Goal: Navigation & Orientation: Find specific page/section

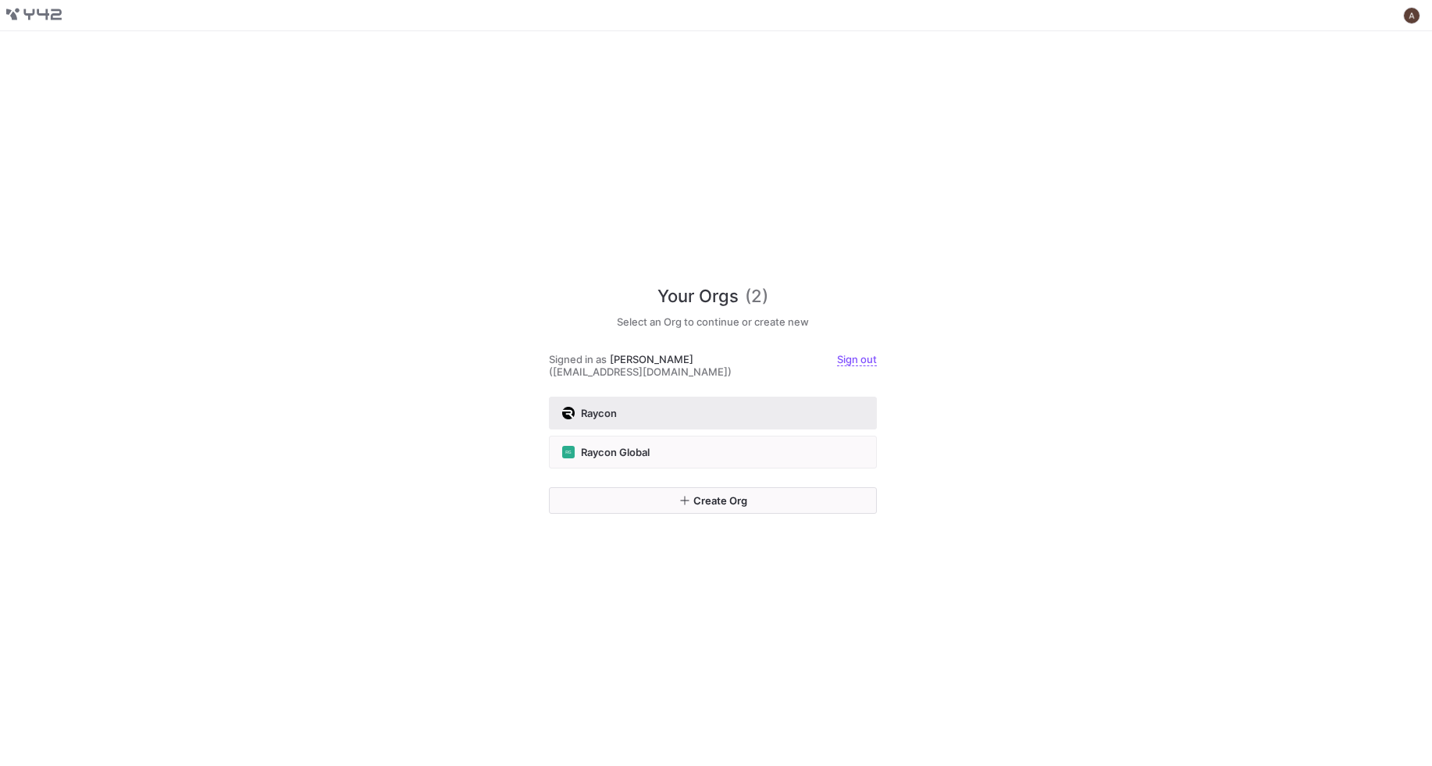
click at [669, 398] on button "Raycon" at bounding box center [713, 413] width 328 height 33
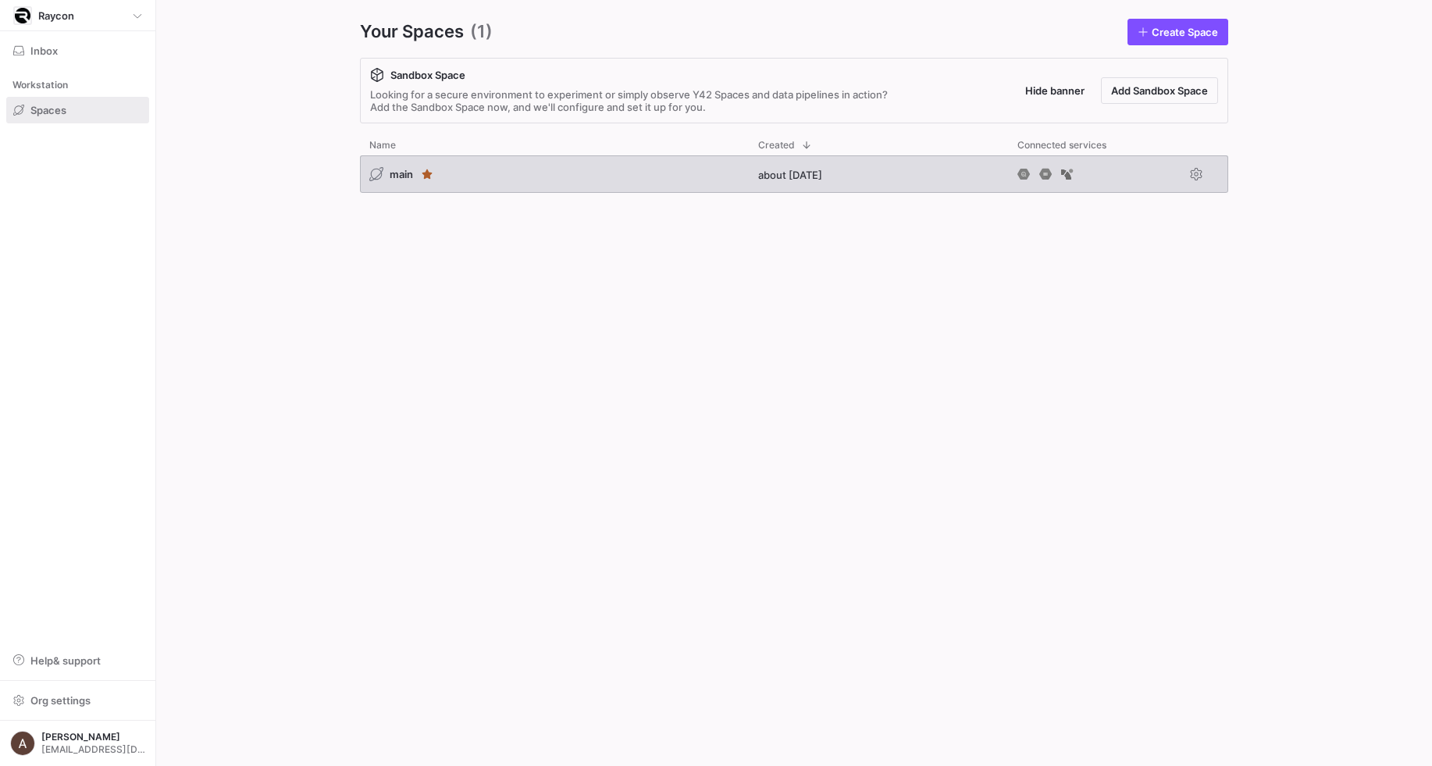
click at [505, 186] on div "main" at bounding box center [554, 173] width 389 height 37
click at [485, 165] on div "main" at bounding box center [554, 173] width 389 height 37
